Goal: Find specific page/section: Find specific page/section

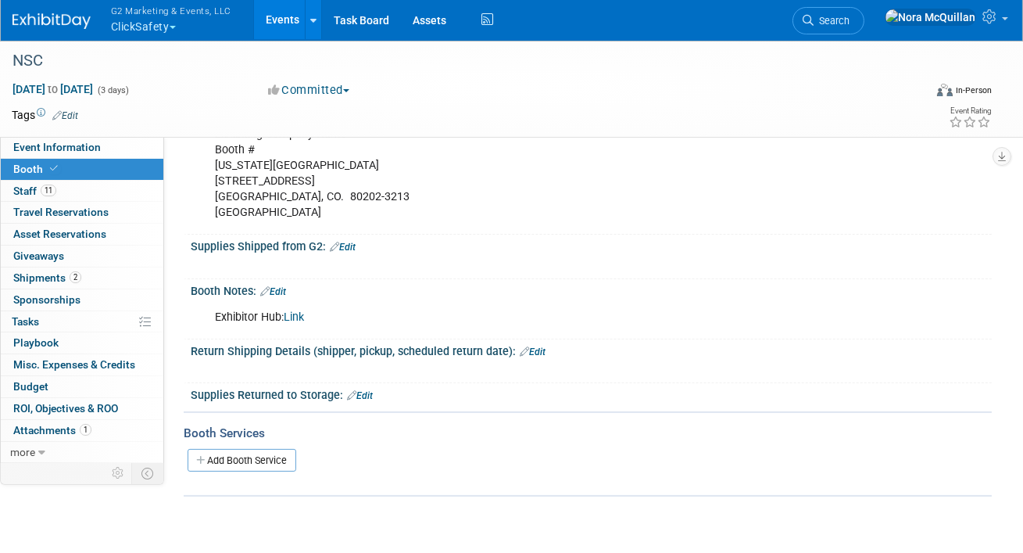
click at [161, 28] on button "G2 Marketing & Events, LLC ClickSafety" at bounding box center [179, 20] width 141 height 41
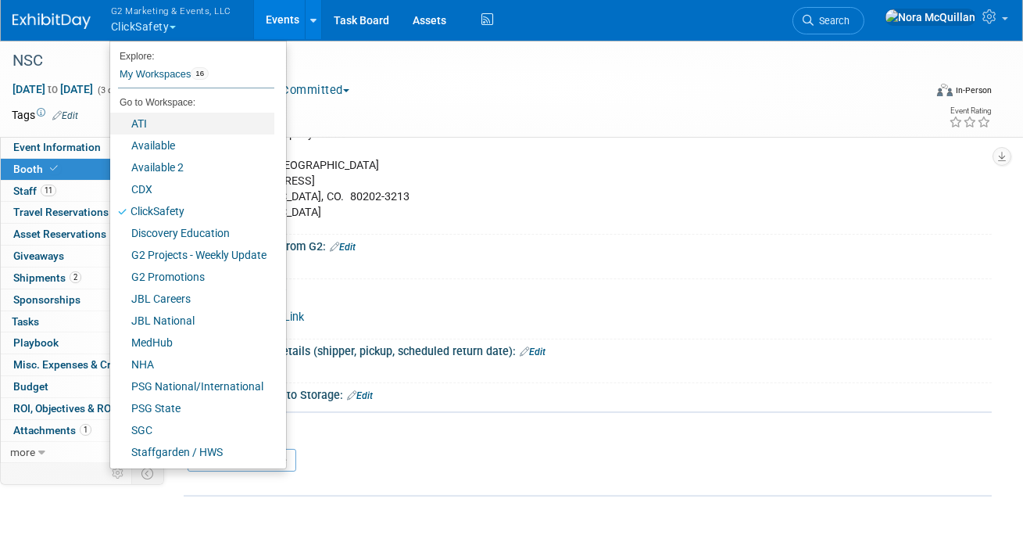
click at [147, 129] on link "ATI" at bounding box center [192, 124] width 164 height 22
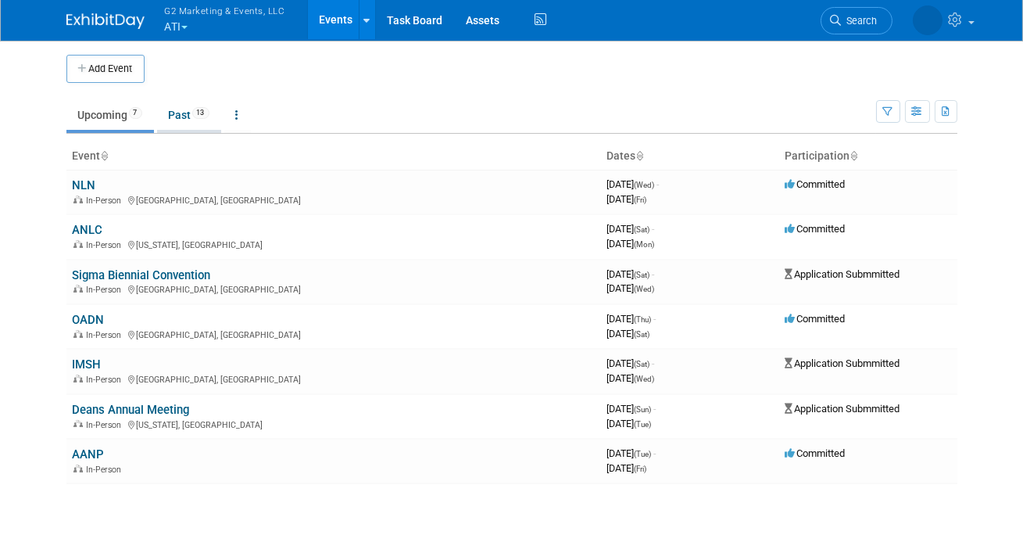
click at [189, 121] on link "Past 13" at bounding box center [189, 115] width 64 height 30
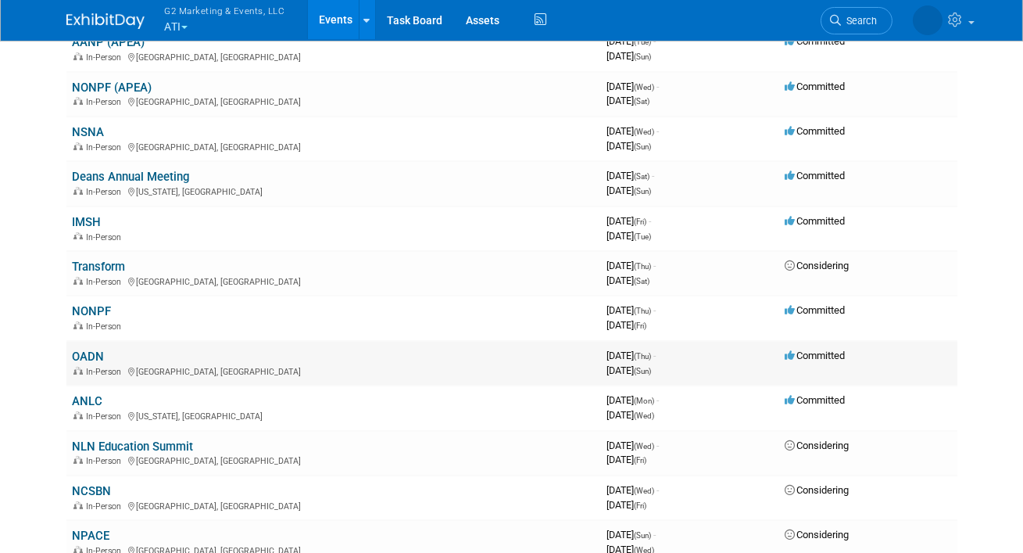
scroll to position [181, 0]
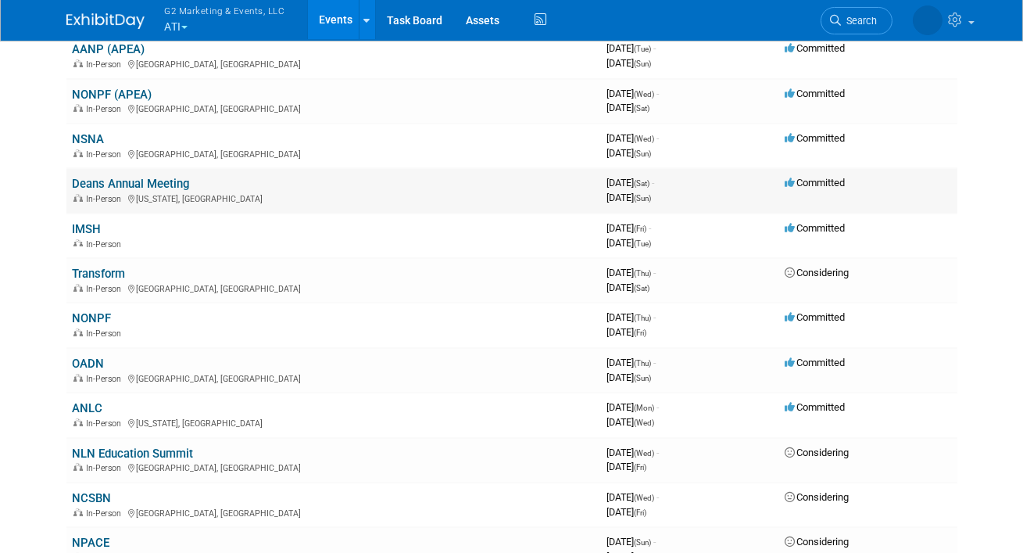
click at [95, 184] on link "Deans Annual Meeting" at bounding box center [131, 184] width 117 height 14
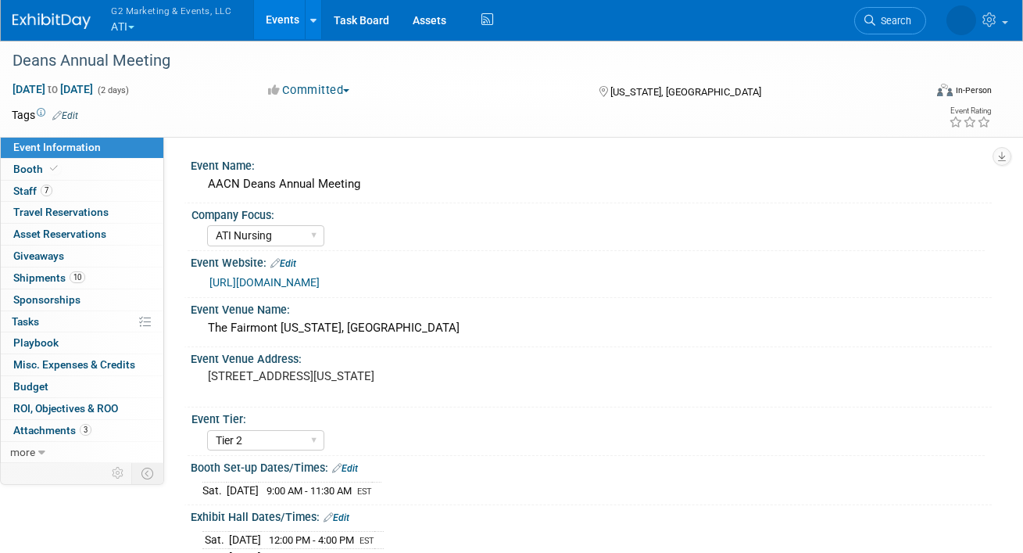
select select "ATI Nursing"
select select "Tier 2"
select select "Internal Link"
click at [61, 172] on link "Booth" at bounding box center [82, 169] width 163 height 21
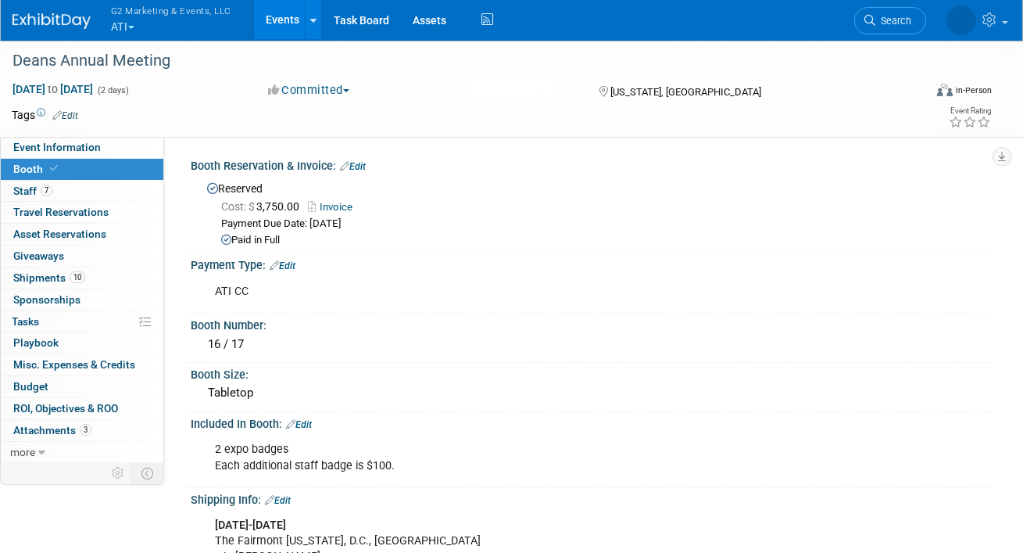
click at [338, 206] on link "Invoice" at bounding box center [334, 207] width 52 height 12
